Goal: Information Seeking & Learning: Check status

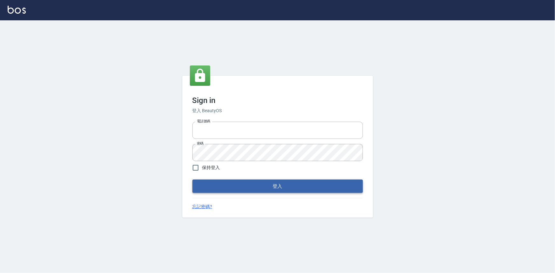
type input "0922670776"
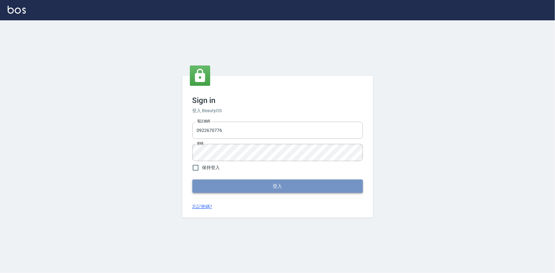
click at [249, 191] on button "登入" at bounding box center [277, 186] width 171 height 13
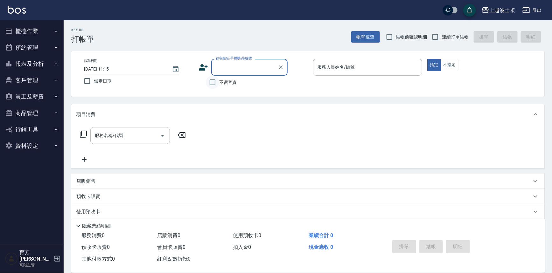
click at [207, 86] on input "不留客資" at bounding box center [212, 82] width 13 height 13
checkbox input "true"
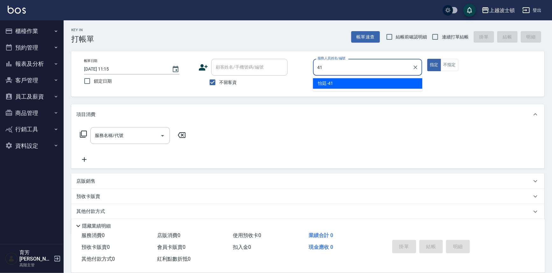
type input "怡廷-41"
type button "true"
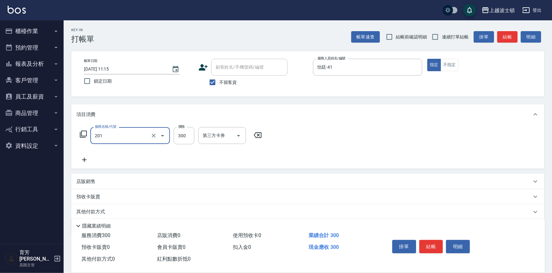
type input "洗髮(201)"
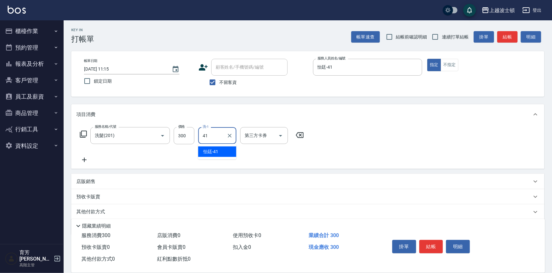
type input "怡廷-41"
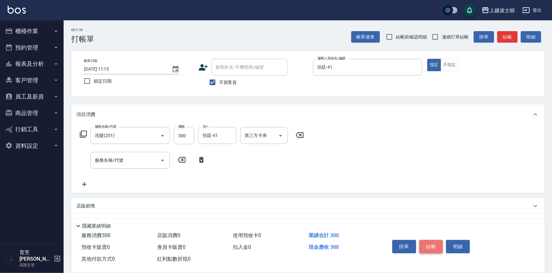
click at [428, 247] on button "結帳" at bounding box center [431, 246] width 24 height 13
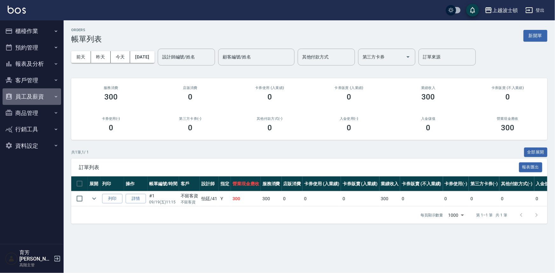
click at [39, 101] on button "員工及薪資" at bounding box center [32, 96] width 59 height 17
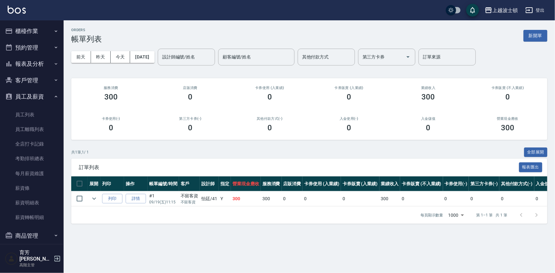
click at [45, 84] on button "客戶管理" at bounding box center [32, 80] width 59 height 17
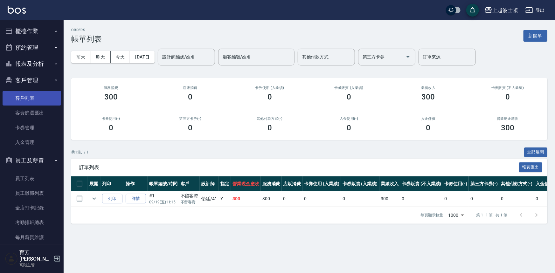
click at [44, 93] on link "客戶列表" at bounding box center [32, 98] width 59 height 15
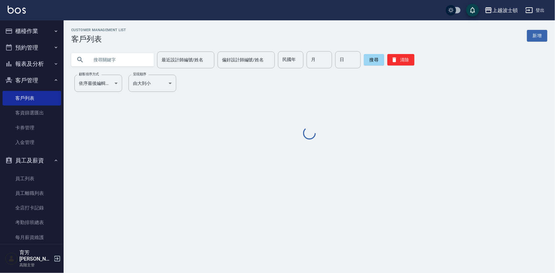
click at [43, 158] on button "員工及薪資" at bounding box center [32, 160] width 59 height 17
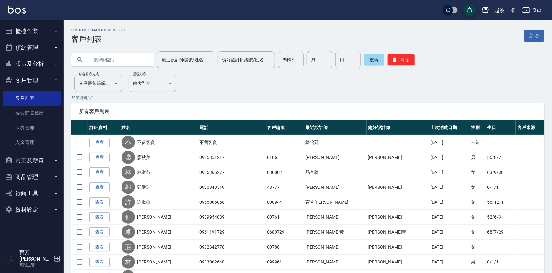
click at [136, 62] on input "text" at bounding box center [119, 59] width 60 height 17
type input "倩"
click at [383, 61] on button "搜尋" at bounding box center [374, 59] width 20 height 11
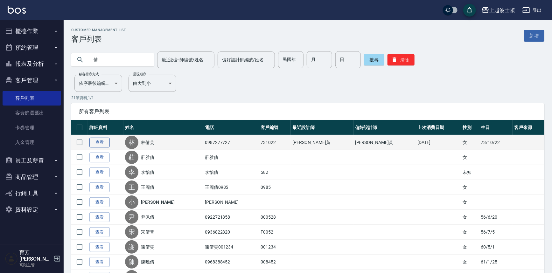
click at [92, 140] on link "查看" at bounding box center [99, 143] width 20 height 10
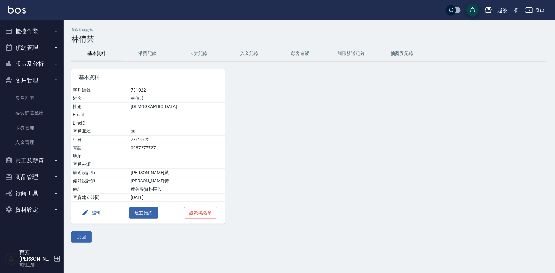
click at [155, 54] on button "消費記錄" at bounding box center [147, 53] width 51 height 15
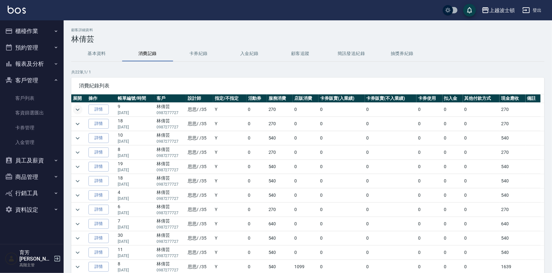
click at [79, 110] on icon "expand row" at bounding box center [78, 110] width 8 height 8
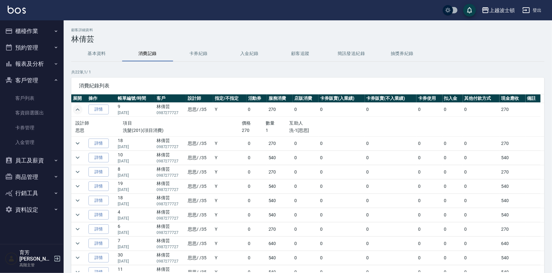
drag, startPoint x: 33, startPoint y: 31, endPoint x: 32, endPoint y: 35, distance: 4.2
click at [32, 34] on button "櫃檯作業" at bounding box center [32, 31] width 59 height 17
